Goal: Check status

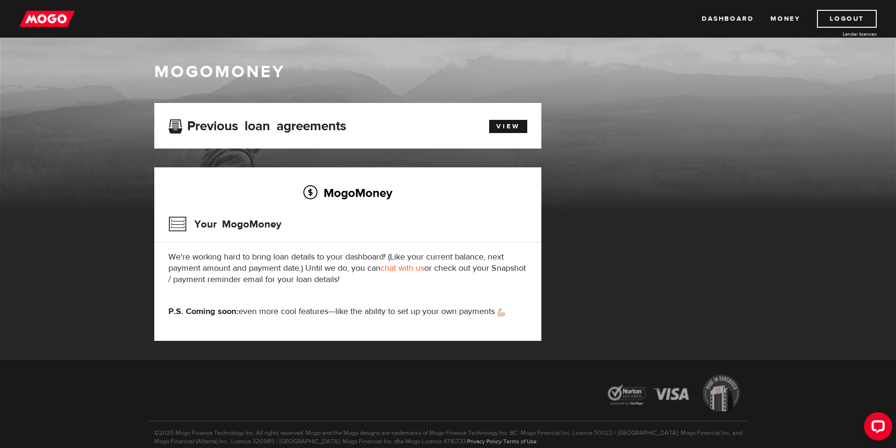
click at [70, 16] on img at bounding box center [46, 19] width 55 height 18
click at [508, 128] on link "View" at bounding box center [508, 126] width 38 height 13
